Goal: Information Seeking & Learning: Learn about a topic

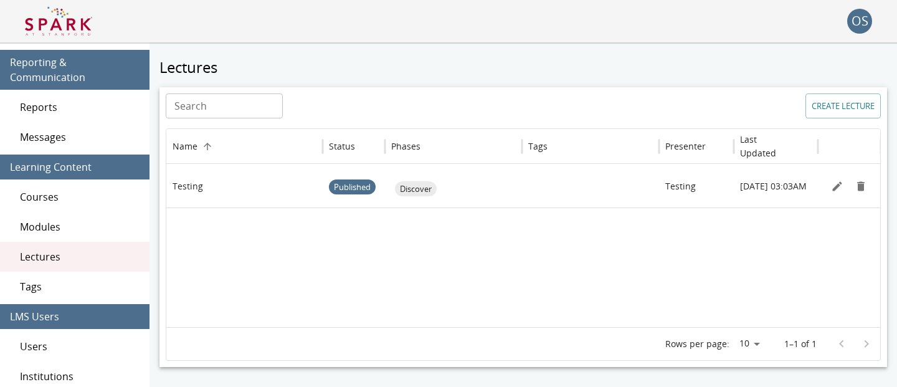
click at [85, 28] on img at bounding box center [58, 21] width 67 height 30
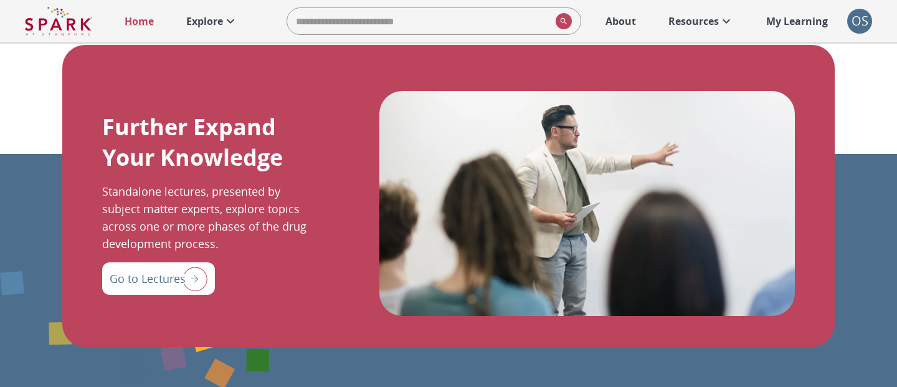
scroll to position [1424, 0]
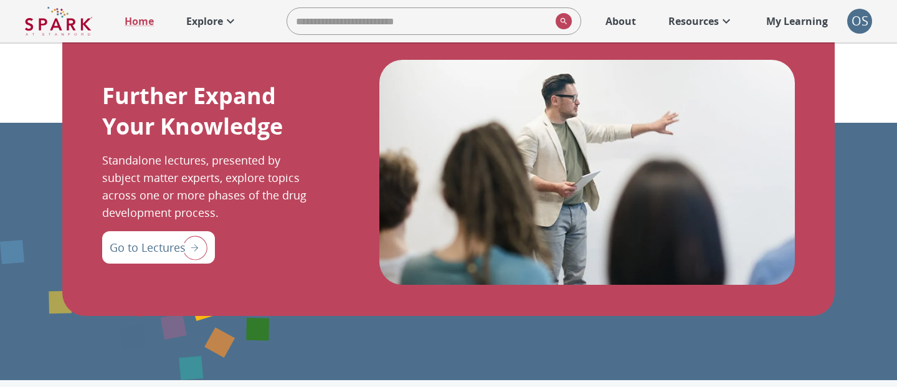
click at [190, 238] on img "Go to Lectures" at bounding box center [191, 247] width 31 height 32
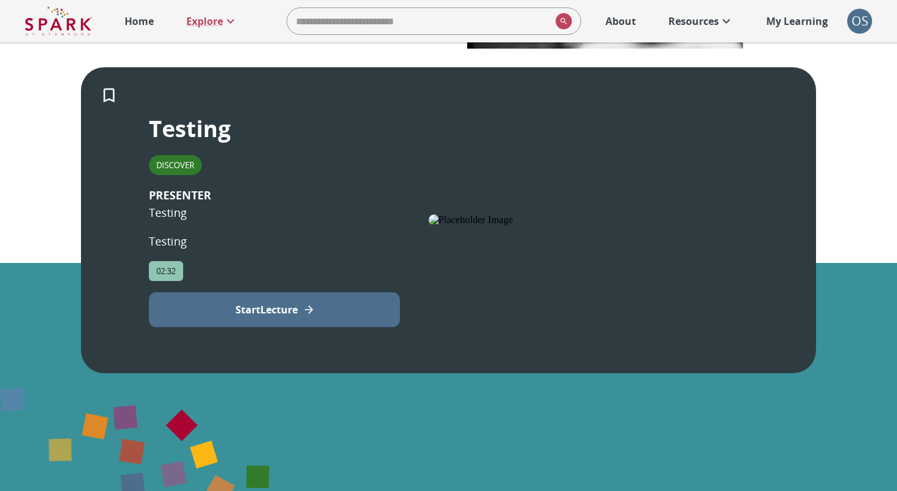
scroll to position [228, 0]
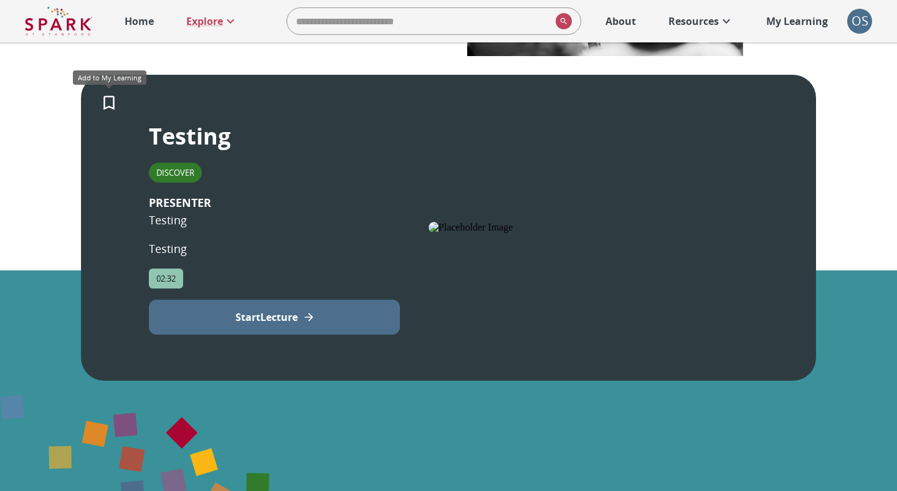
click at [111, 105] on icon "Add to My Learning" at bounding box center [109, 102] width 19 height 19
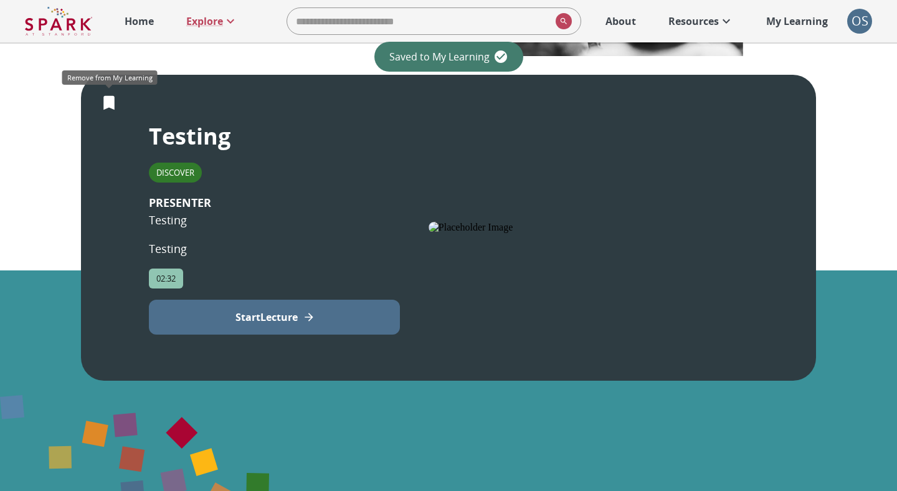
click at [110, 108] on icon "Remove from My Learning" at bounding box center [109, 102] width 19 height 19
click at [270, 325] on button "Start Lecture" at bounding box center [274, 317] width 251 height 35
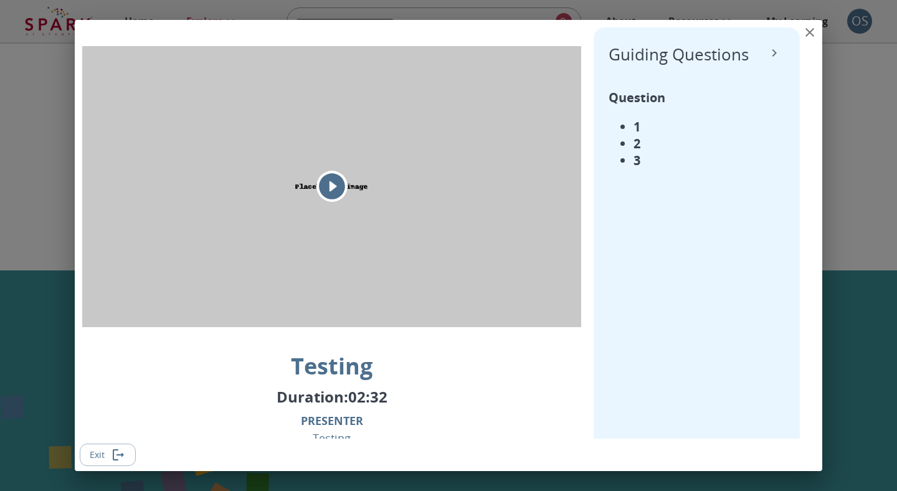
click at [333, 194] on icon "View Lecture Dialog" at bounding box center [332, 187] width 26 height 26
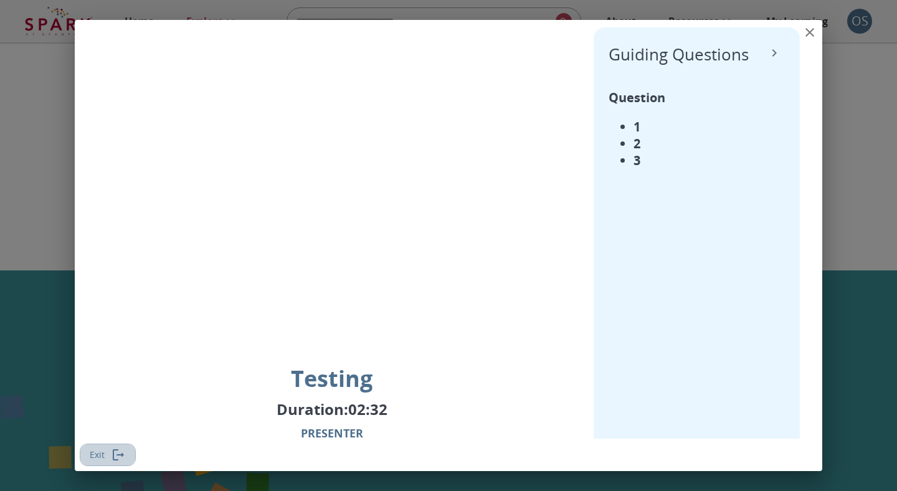
click at [111, 386] on icon "Exit" at bounding box center [118, 454] width 15 height 15
